Goal: Task Accomplishment & Management: Manage account settings

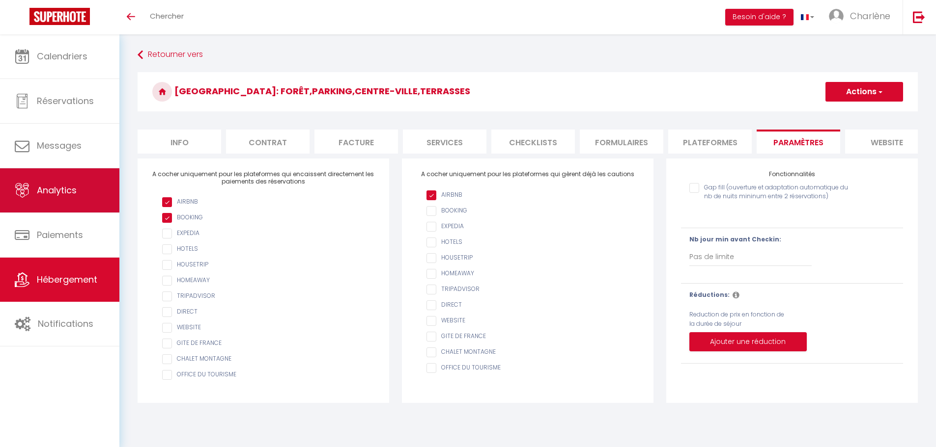
click at [78, 182] on link "Analytics" at bounding box center [59, 190] width 119 height 44
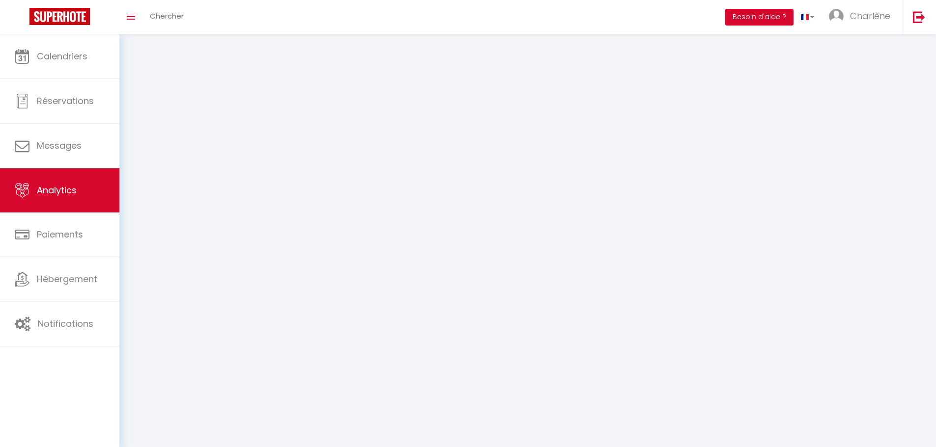
select select "2025"
select select "10"
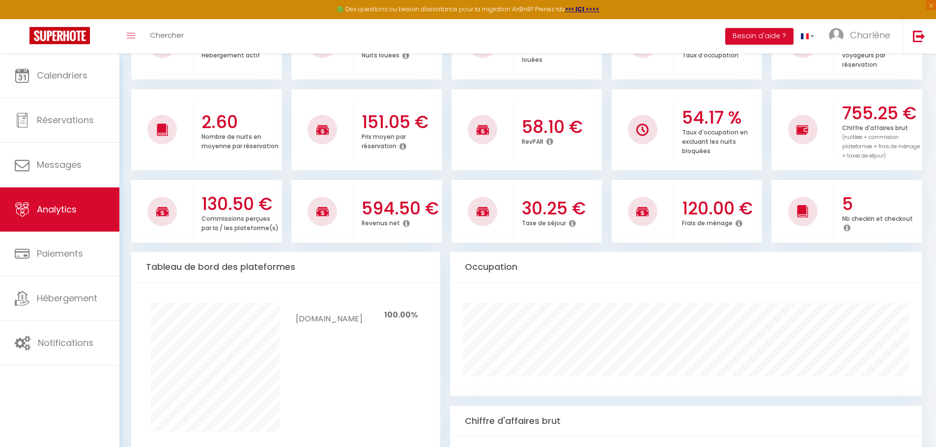
scroll to position [196, 0]
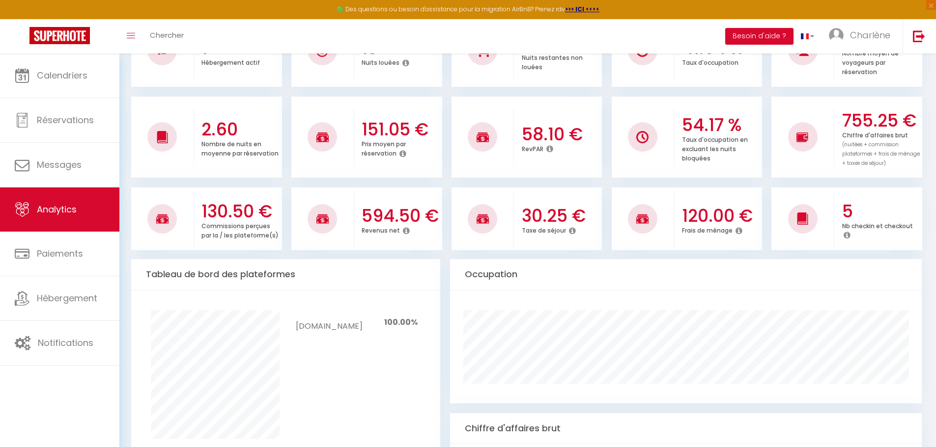
click at [404, 231] on icon at bounding box center [406, 231] width 7 height 8
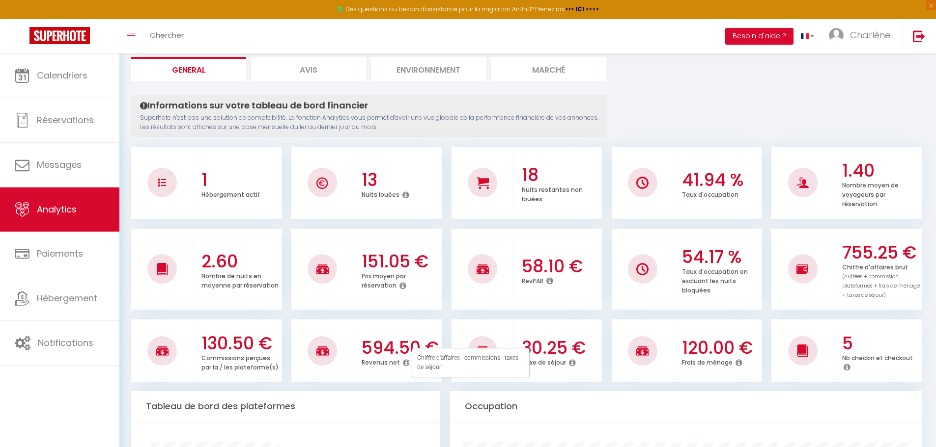
scroll to position [49, 0]
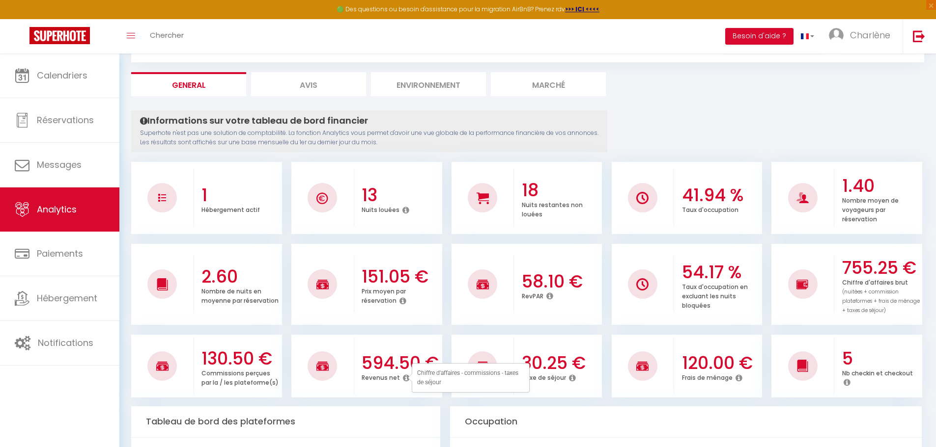
click at [306, 79] on li "Avis" at bounding box center [308, 84] width 115 height 24
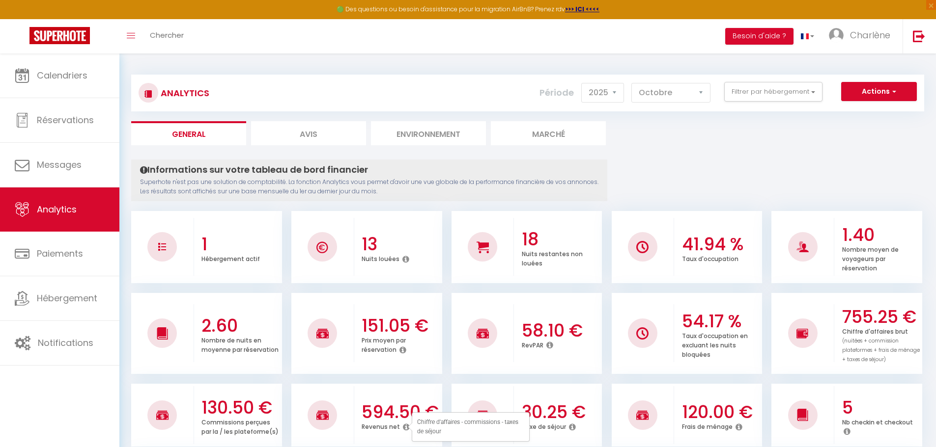
select select "2025"
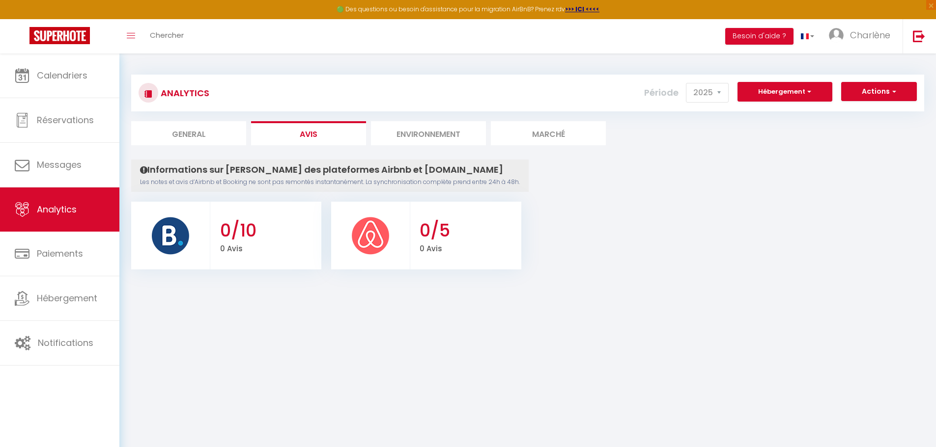
click at [385, 236] on img at bounding box center [370, 235] width 39 height 39
click at [432, 133] on li "Environnement" at bounding box center [428, 133] width 115 height 24
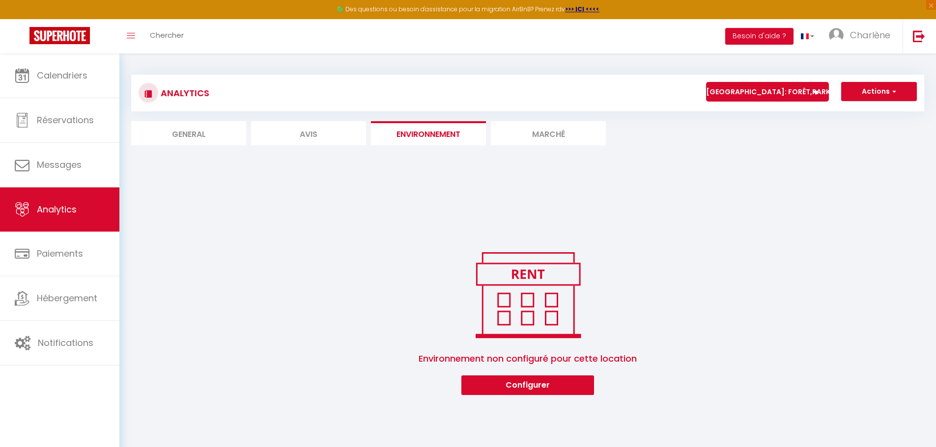
click at [310, 132] on li "Avis" at bounding box center [308, 133] width 115 height 24
select select "2025"
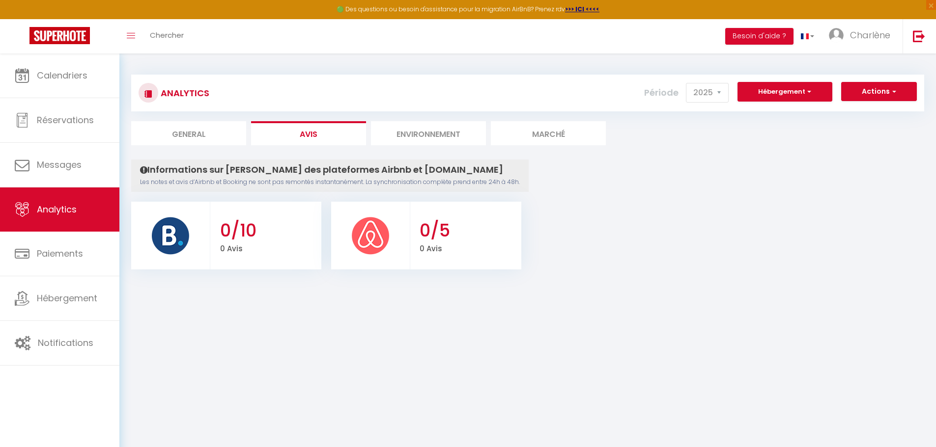
click at [557, 133] on li "Marché" at bounding box center [548, 133] width 115 height 24
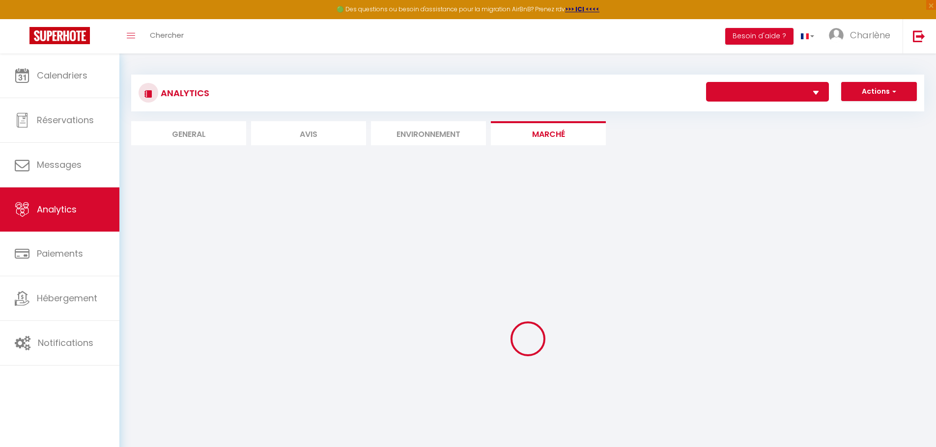
select select "75347"
select select "2"
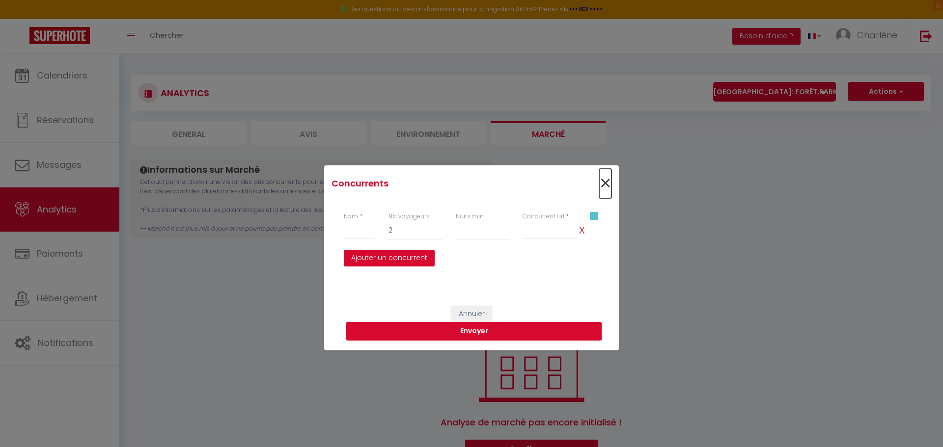
click at [604, 182] on span "×" at bounding box center [605, 183] width 12 height 29
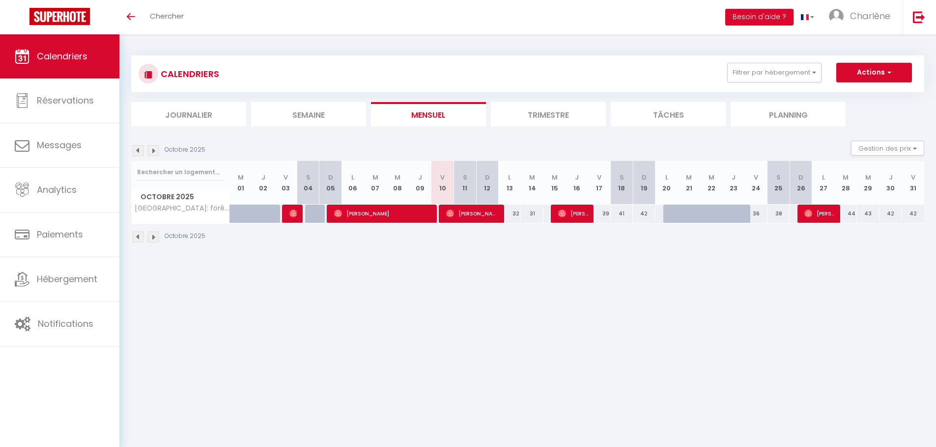
click at [154, 149] on img at bounding box center [153, 150] width 11 height 11
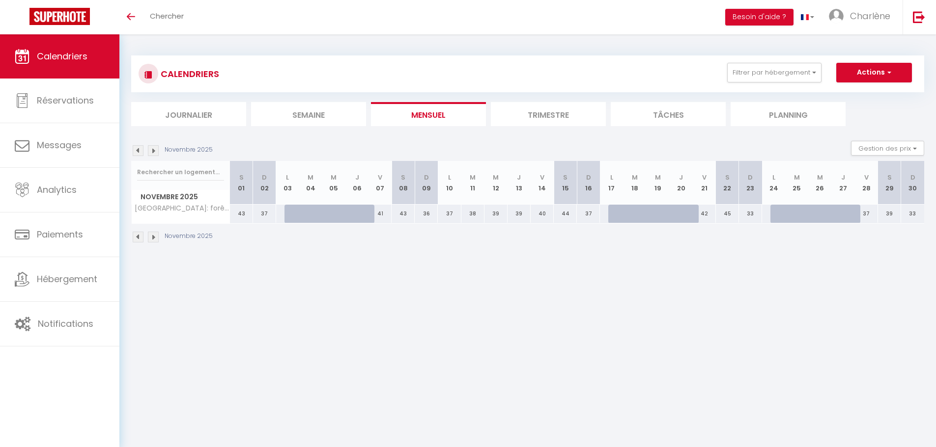
click at [154, 149] on img at bounding box center [153, 150] width 11 height 11
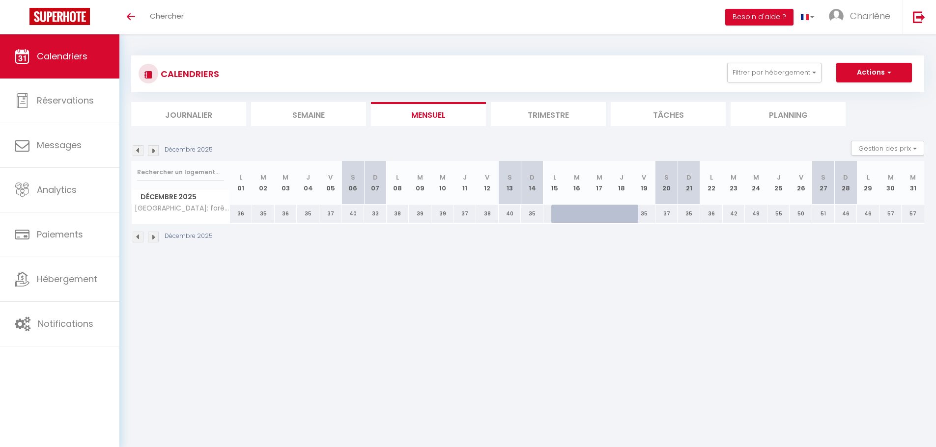
click at [154, 149] on img at bounding box center [153, 150] width 11 height 11
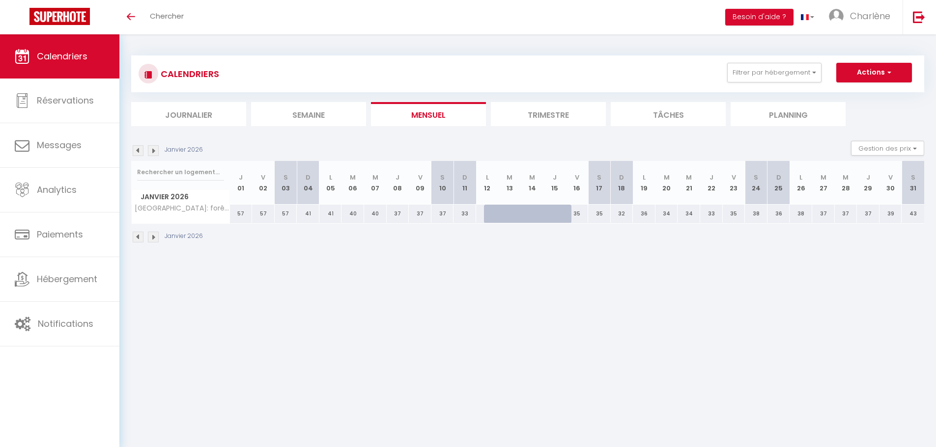
click at [154, 149] on img at bounding box center [153, 150] width 11 height 11
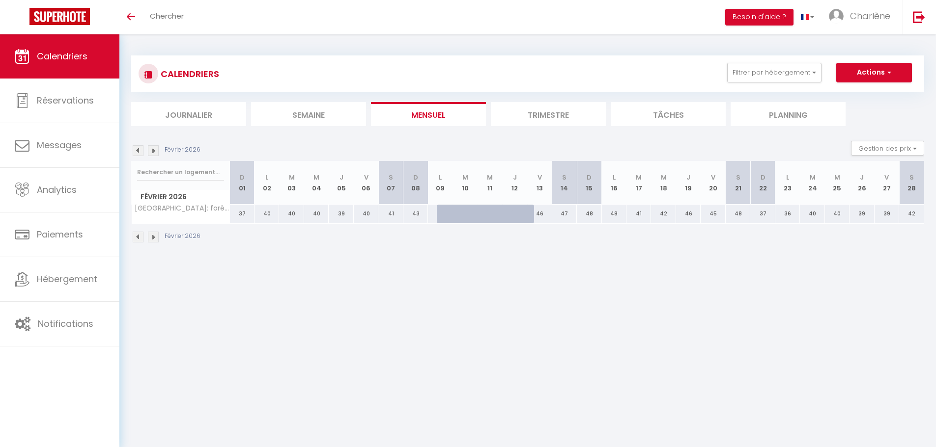
click at [154, 149] on img at bounding box center [153, 150] width 11 height 11
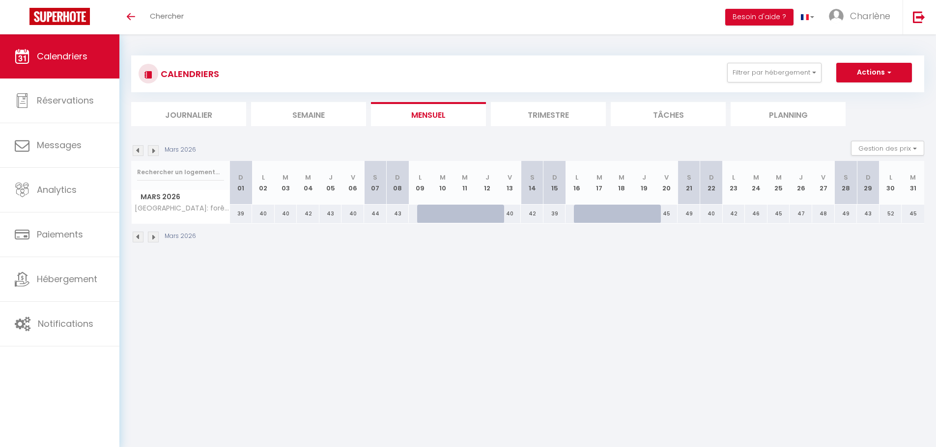
click at [154, 149] on img at bounding box center [153, 150] width 11 height 11
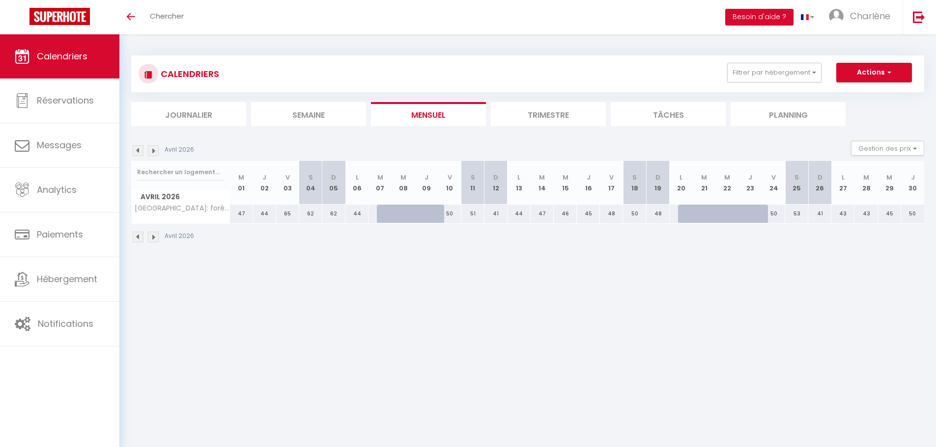
drag, startPoint x: 494, startPoint y: 214, endPoint x: 584, endPoint y: 217, distance: 89.9
click at [590, 215] on tr "Petit Refuge: forêt,parking,centre-ville,terrasses 47 44 65 62 62 44 56 53 54 5…" at bounding box center [528, 213] width 793 height 19
click at [897, 70] on button "Actions" at bounding box center [874, 73] width 76 height 20
click at [893, 149] on button "Gestion des prix" at bounding box center [887, 148] width 73 height 15
click at [914, 146] on button "Gestion des prix" at bounding box center [887, 148] width 73 height 15
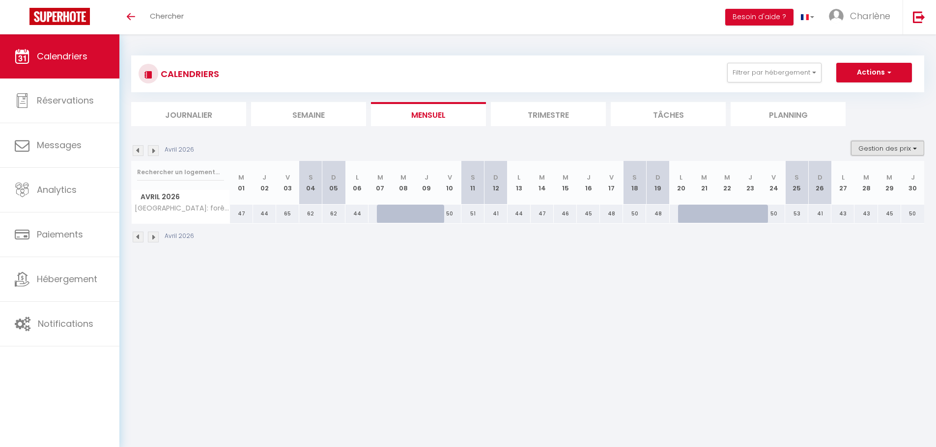
click at [914, 146] on button "Gestion des prix" at bounding box center [887, 148] width 73 height 15
click at [890, 69] on span "button" at bounding box center [888, 72] width 6 height 10
click at [882, 94] on link "Nouvelle réservation" at bounding box center [863, 95] width 85 height 15
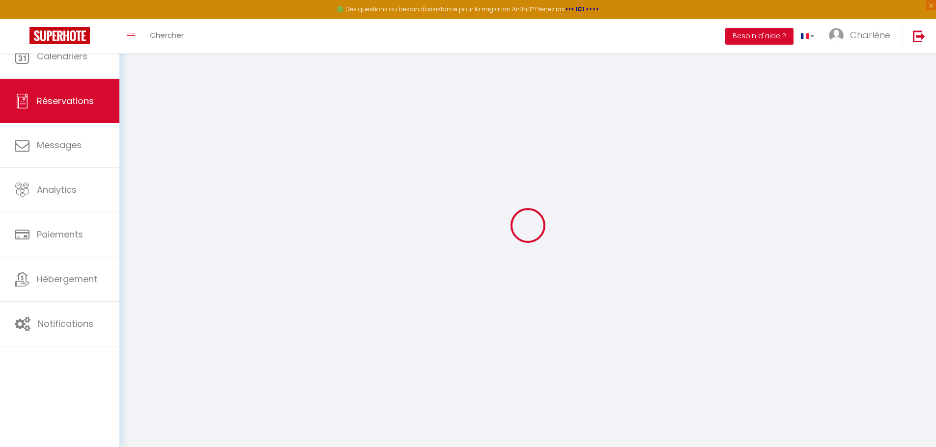
select select
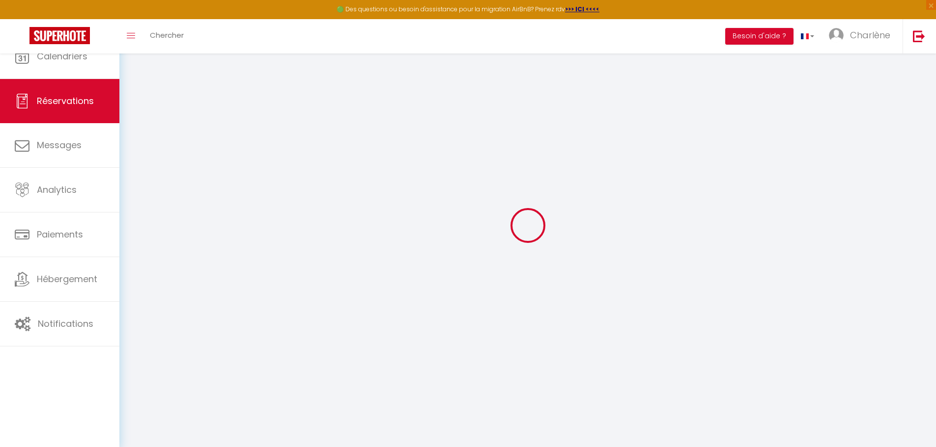
select select
checkbox input "false"
select select
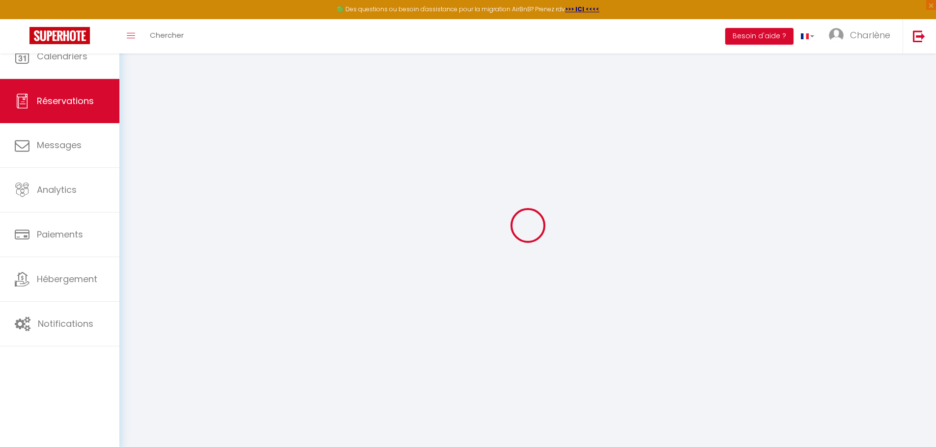
select select
checkbox input "false"
select select
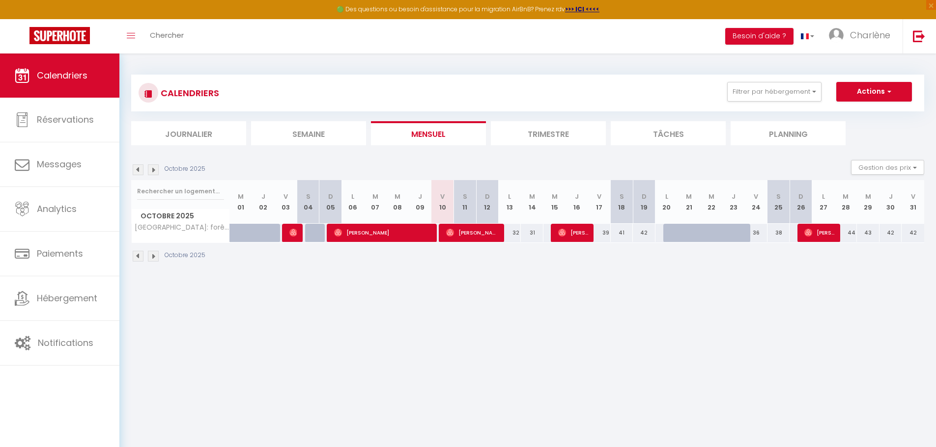
click at [155, 170] on img at bounding box center [153, 170] width 11 height 11
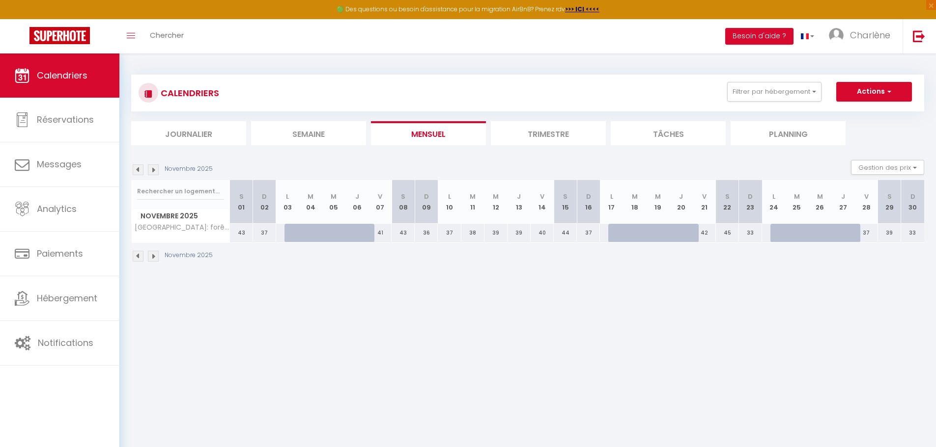
click at [155, 170] on img at bounding box center [153, 170] width 11 height 11
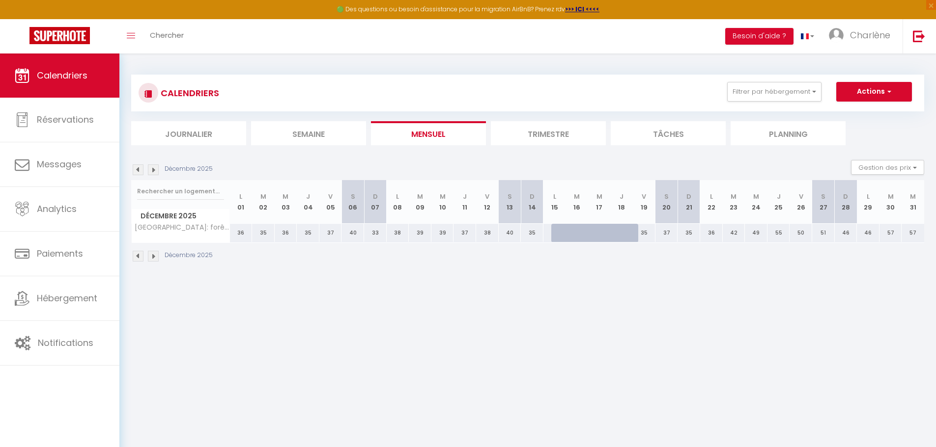
click at [155, 170] on img at bounding box center [153, 170] width 11 height 11
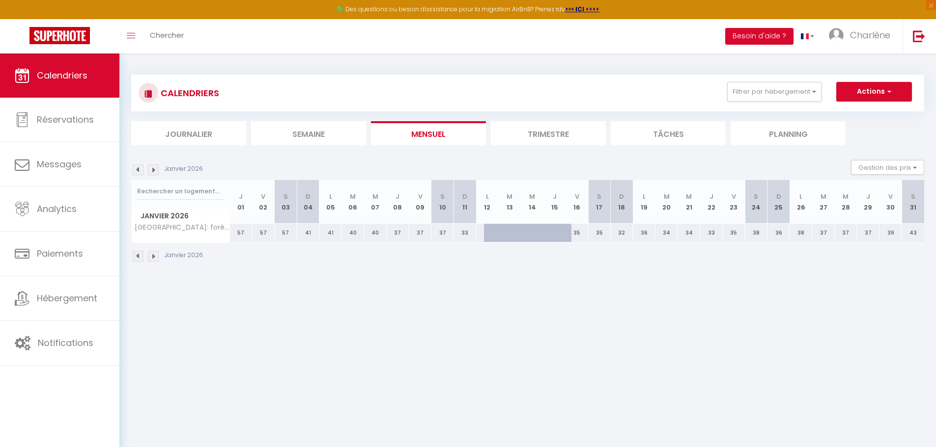
click at [155, 170] on img at bounding box center [153, 170] width 11 height 11
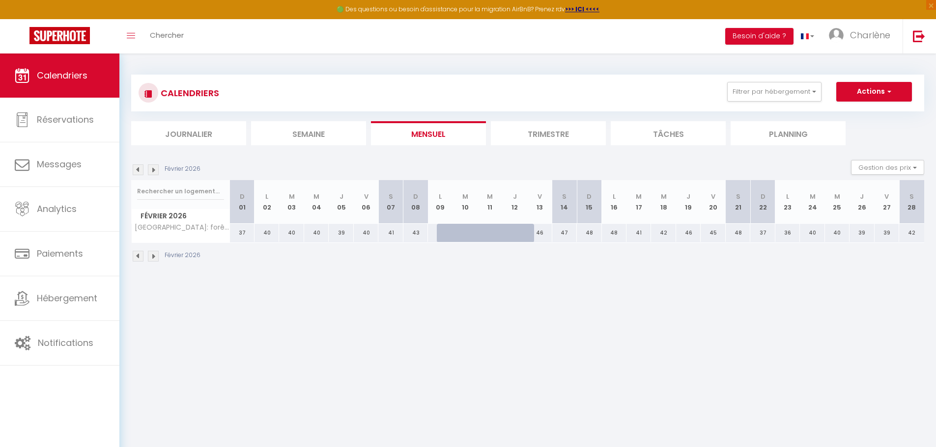
click at [155, 170] on img at bounding box center [153, 170] width 11 height 11
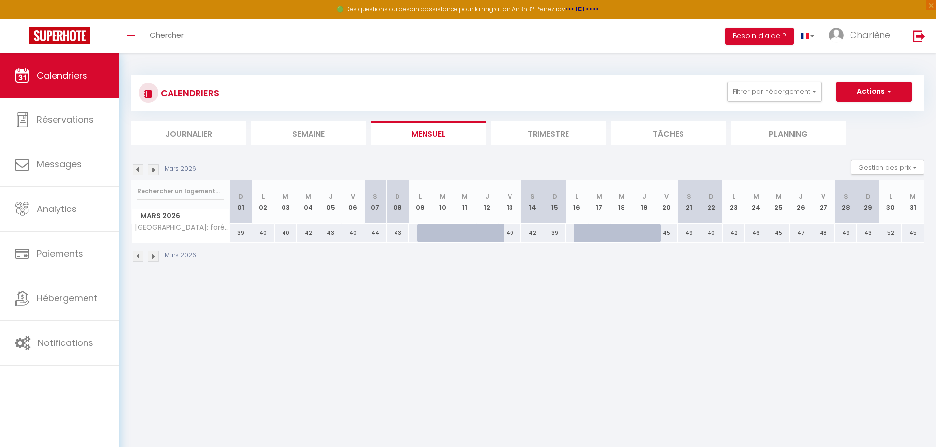
click at [155, 170] on img at bounding box center [153, 170] width 11 height 11
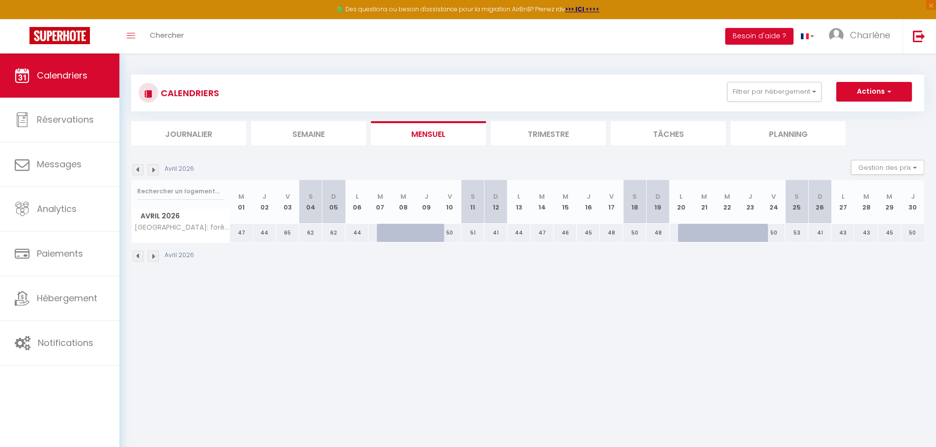
click at [497, 233] on div "41" at bounding box center [495, 233] width 23 height 18
type input "41"
type input "Dim 12 Avril 2026"
type input "Lun 13 Avril 2026"
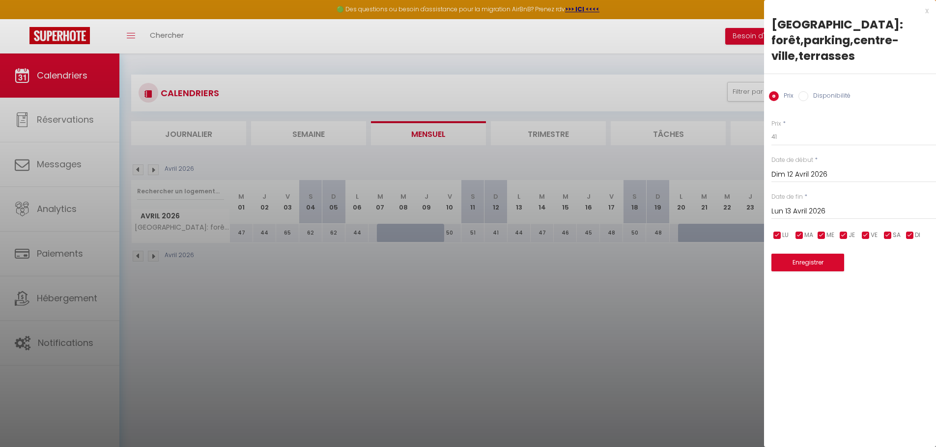
click at [806, 98] on input "Disponibilité" at bounding box center [803, 96] width 10 height 10
radio input "true"
radio input "false"
click at [796, 209] on input "Lun 13 Avril 2026" at bounding box center [853, 212] width 165 height 13
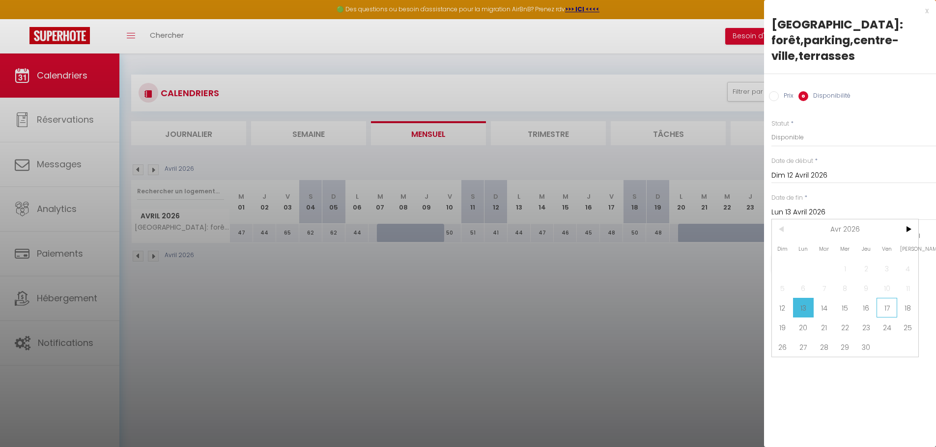
click at [883, 309] on span "17" at bounding box center [886, 308] width 21 height 20
type input "Ven 17 Avril 2026"
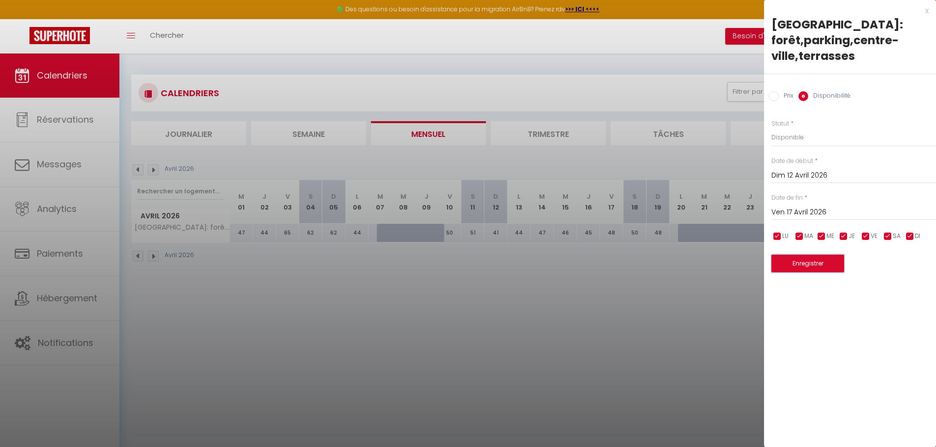
click at [820, 263] on button "Enregistrer" at bounding box center [807, 264] width 73 height 18
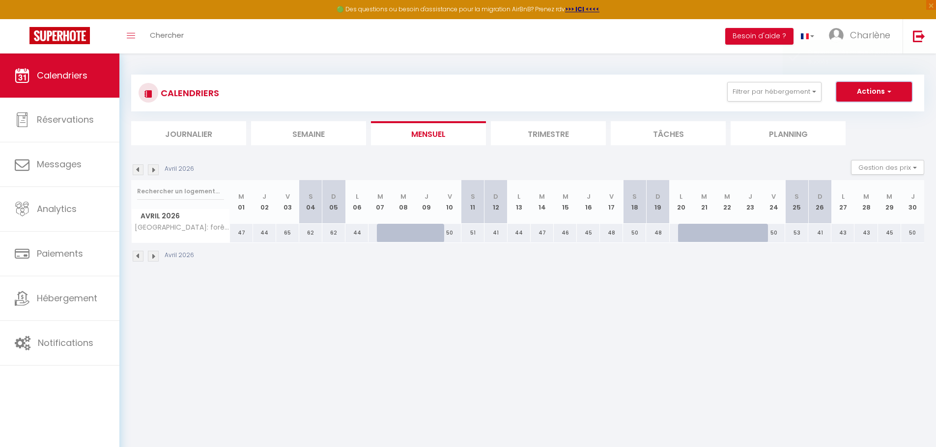
click at [888, 94] on span "button" at bounding box center [888, 91] width 6 height 10
click at [886, 168] on button "Gestion des prix" at bounding box center [887, 167] width 73 height 15
click at [529, 283] on div "CALENDRIERS Filtrer par hébergement Tous Petit Refuge: forêt,parking,centre-vil…" at bounding box center [527, 169] width 816 height 230
click at [498, 234] on div "41" at bounding box center [495, 233] width 23 height 18
select select "1"
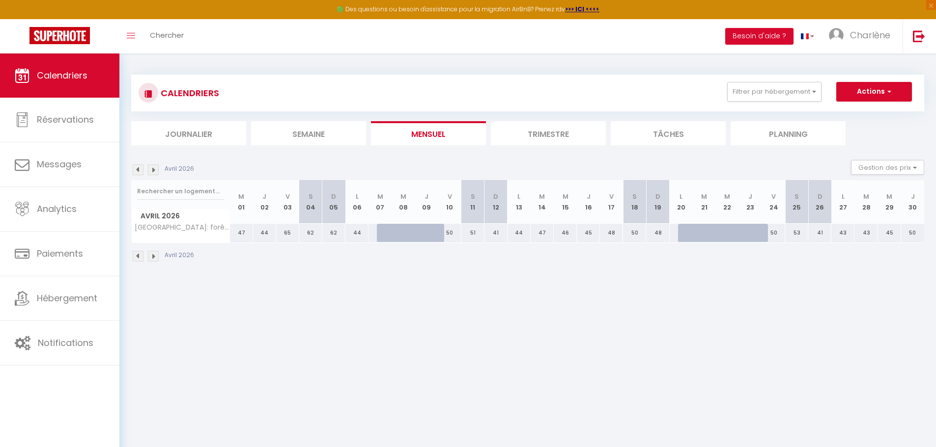
type input "Dim 12 Avril 2026"
type input "Lun 13 Avril 2026"
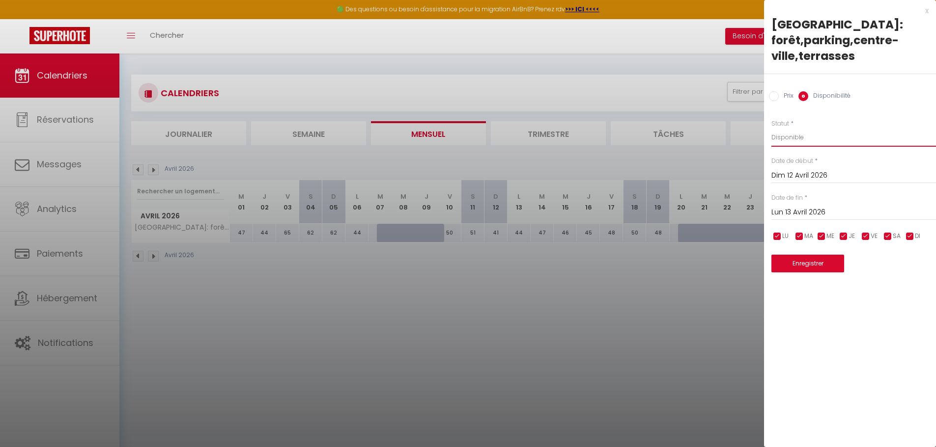
click at [793, 137] on select "Disponible Indisponible" at bounding box center [853, 137] width 165 height 19
select select "0"
click at [771, 128] on select "Disponible Indisponible" at bounding box center [853, 137] width 165 height 19
click at [831, 212] on input "Lun 13 Avril 2026" at bounding box center [853, 212] width 165 height 13
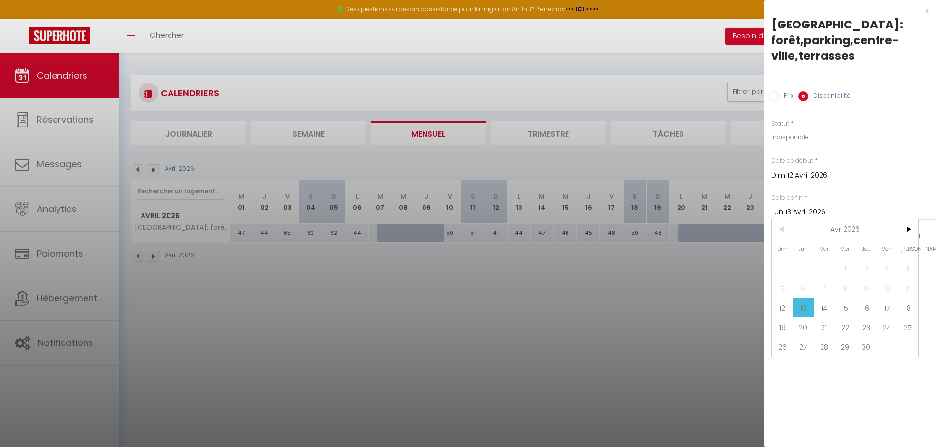
click at [885, 309] on span "17" at bounding box center [886, 308] width 21 height 20
type input "Ven 17 Avril 2026"
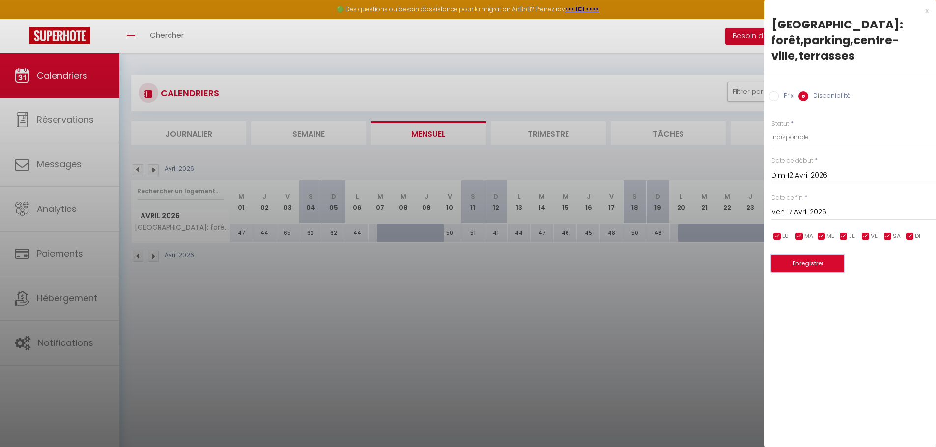
click at [802, 262] on button "Enregistrer" at bounding box center [807, 264] width 73 height 18
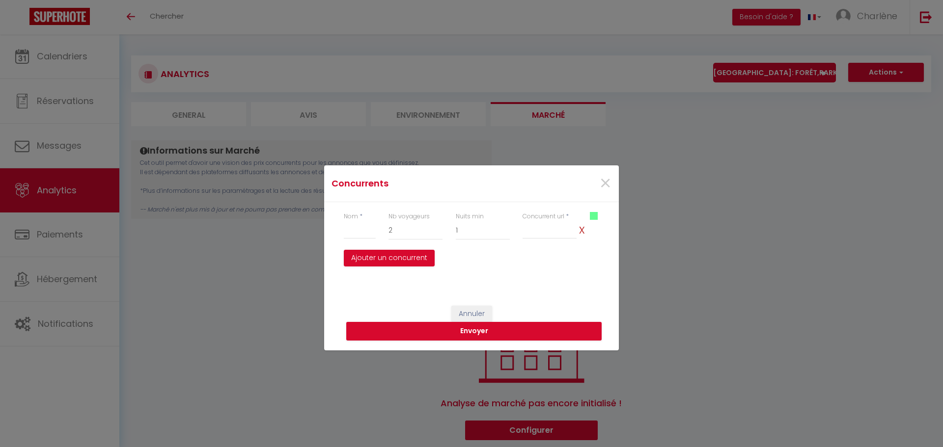
select select "2"
click at [608, 185] on span "×" at bounding box center [605, 183] width 12 height 29
select select "2"
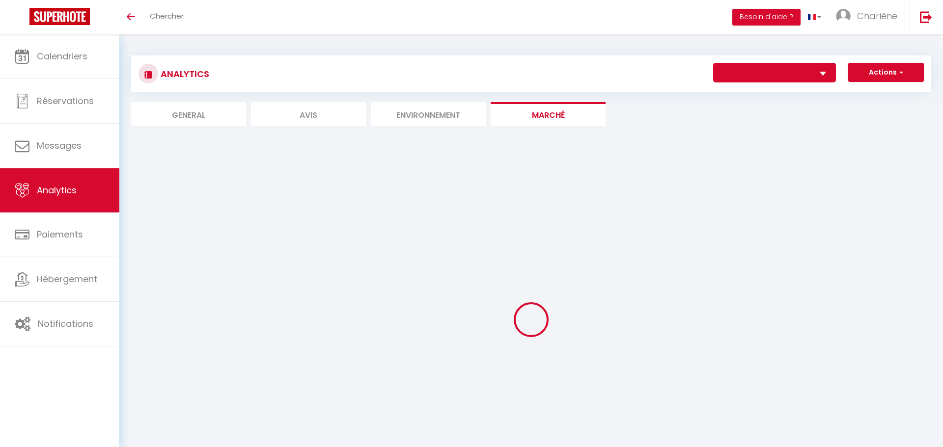
select select "75347"
select select "2"
